Goal: Browse casually

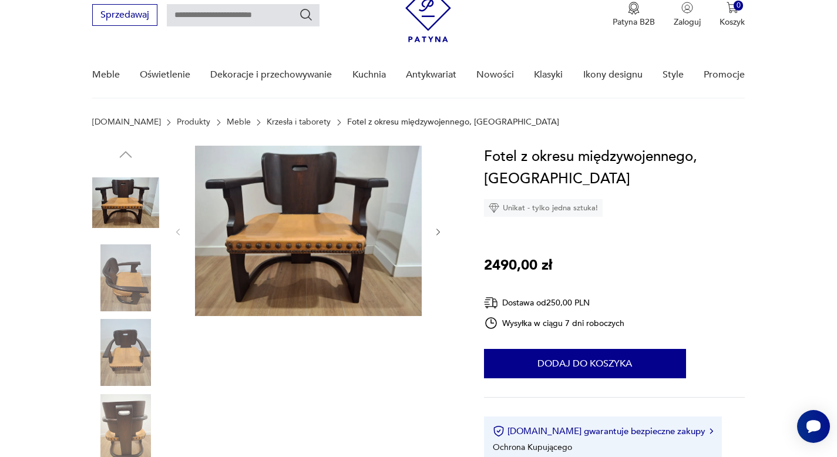
click at [127, 282] on img at bounding box center [125, 277] width 67 height 67
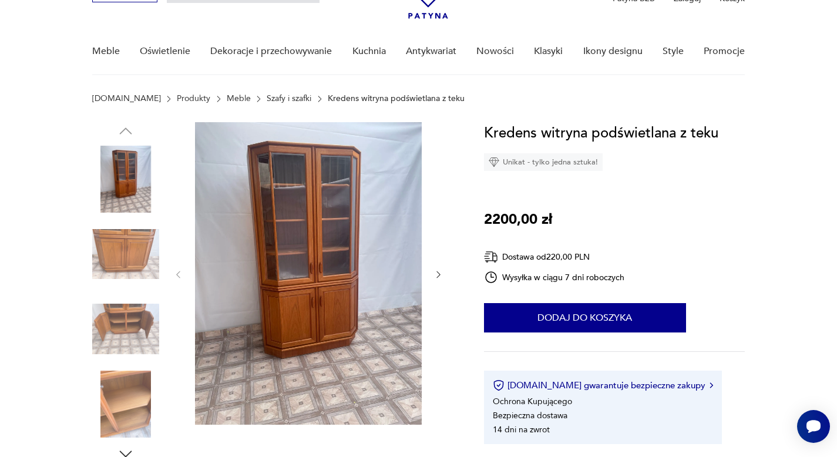
scroll to position [70, 0]
